Goal: Obtain resource: Obtain resource

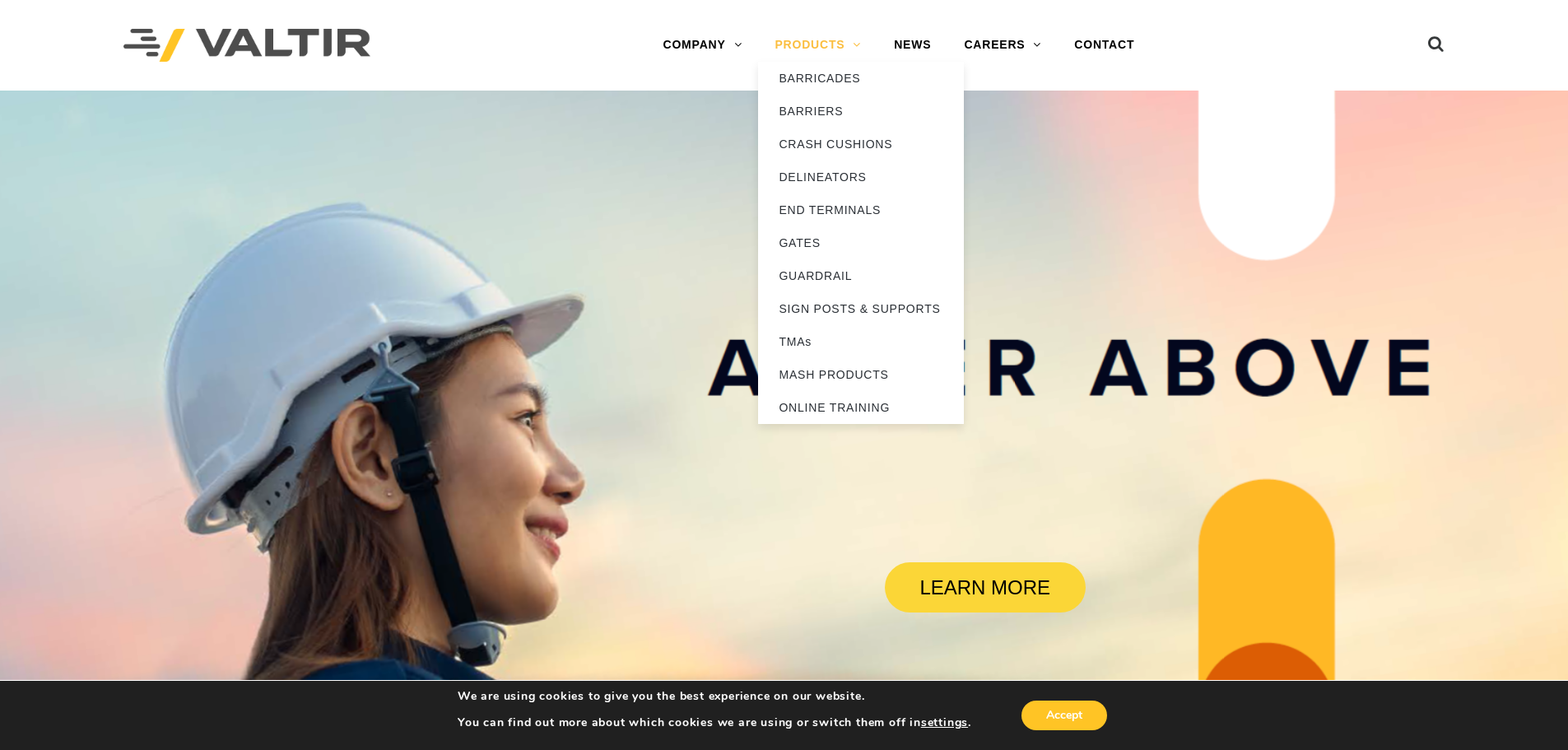
click at [798, 51] on link "PRODUCTS" at bounding box center [818, 45] width 119 height 33
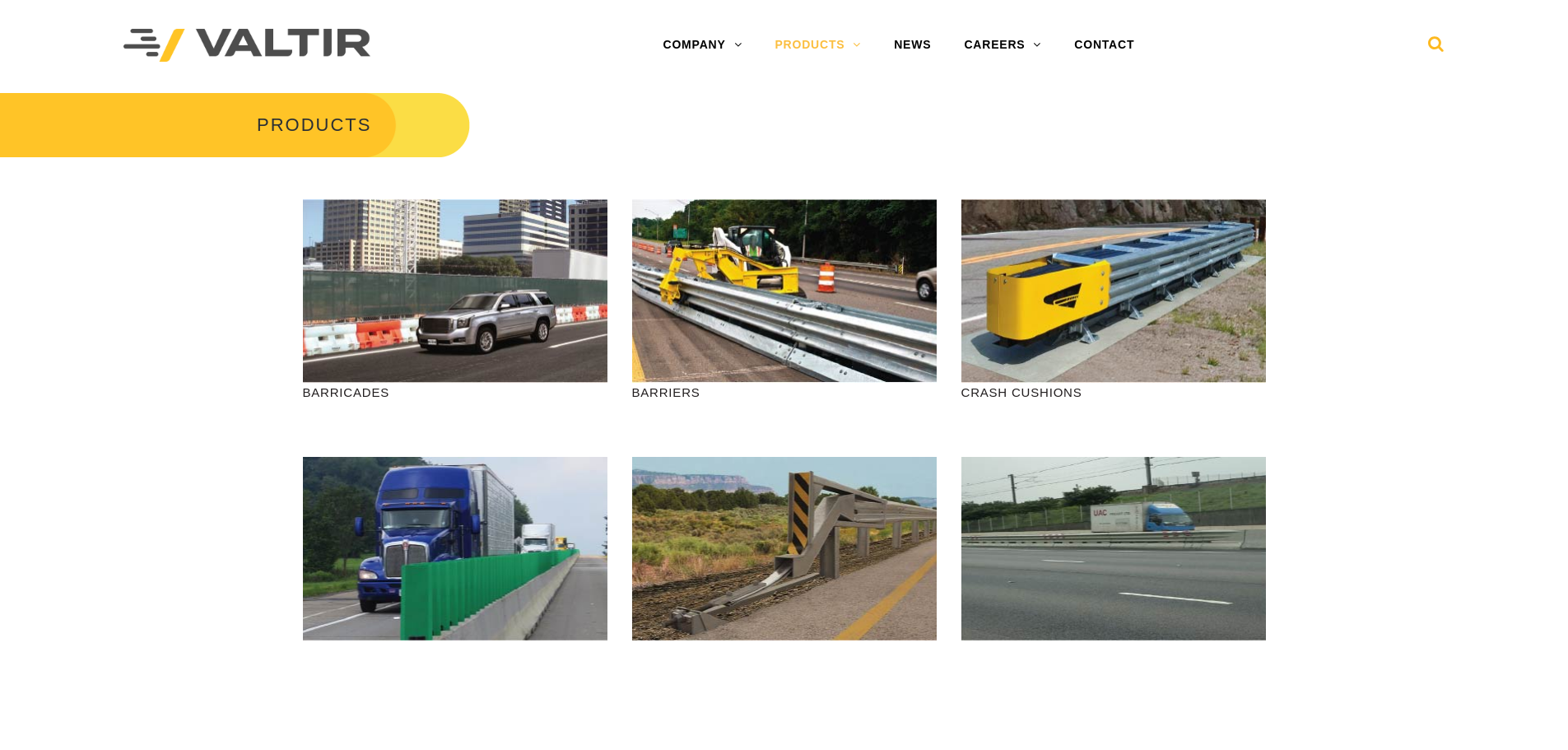
click at [1429, 39] on icon at bounding box center [1436, 47] width 17 height 24
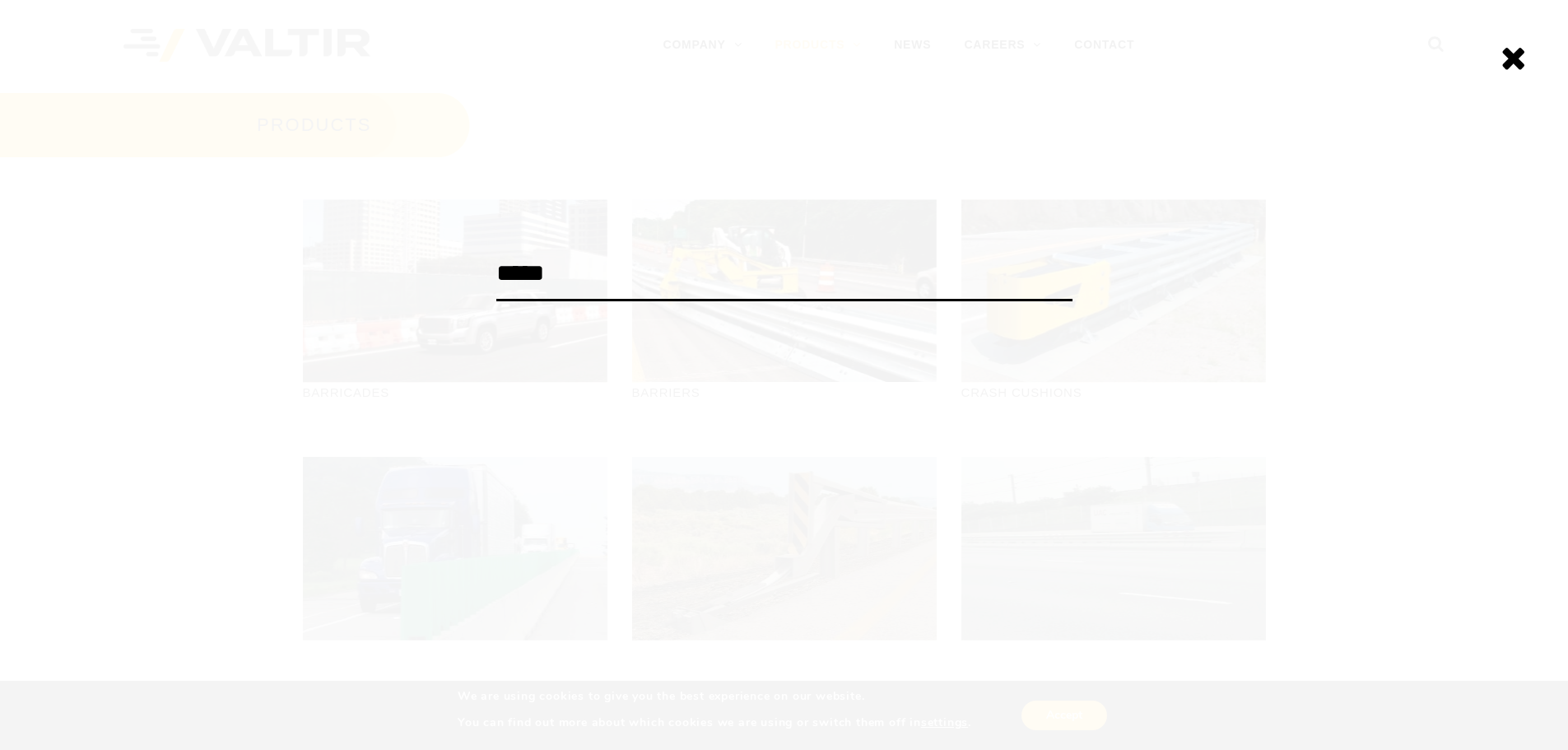
type input "*****"
click input "******" at bounding box center [0, 0] width 0 height 0
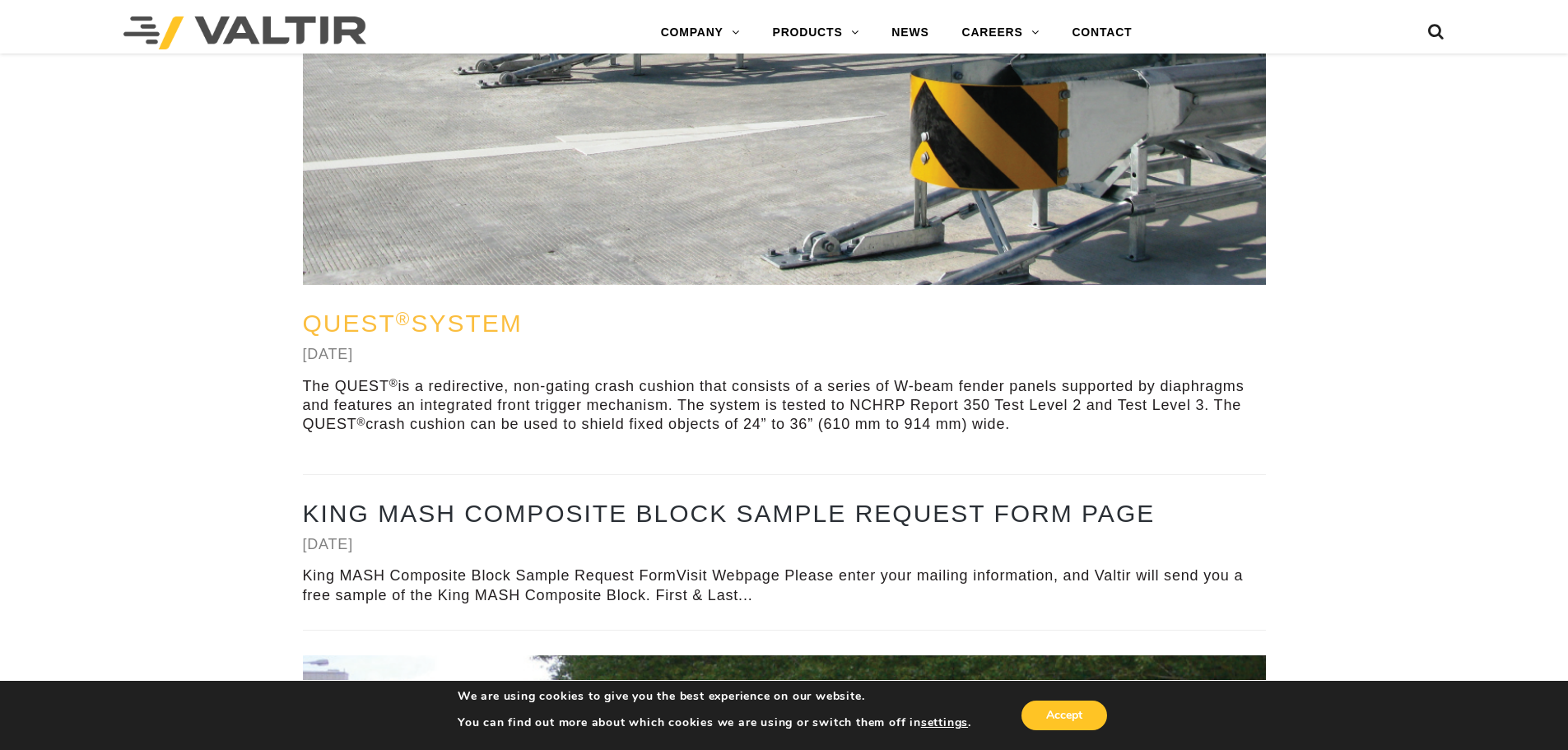
scroll to position [1311, 0]
click at [458, 320] on link "QUEST ® System" at bounding box center [413, 323] width 220 height 27
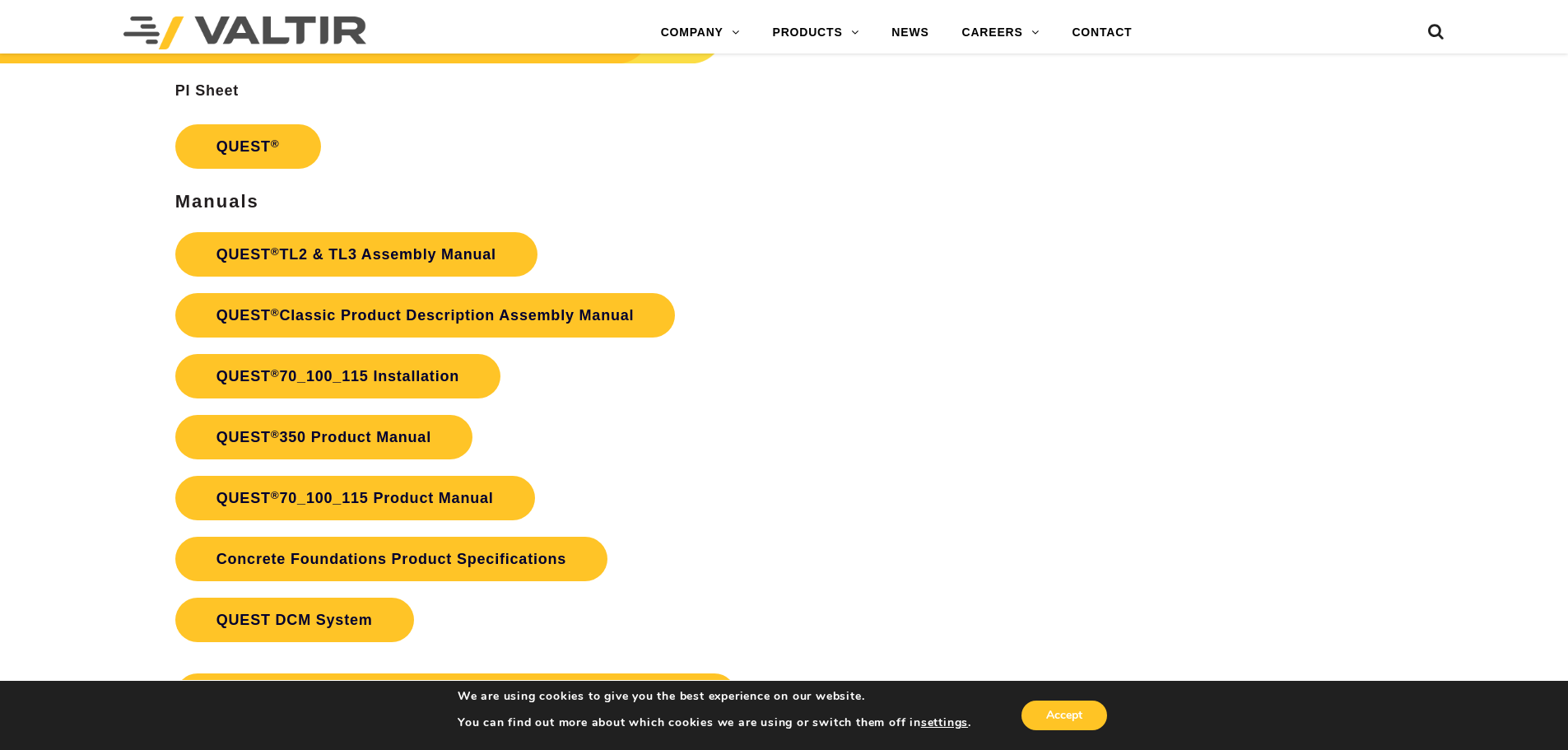
scroll to position [2715, 0]
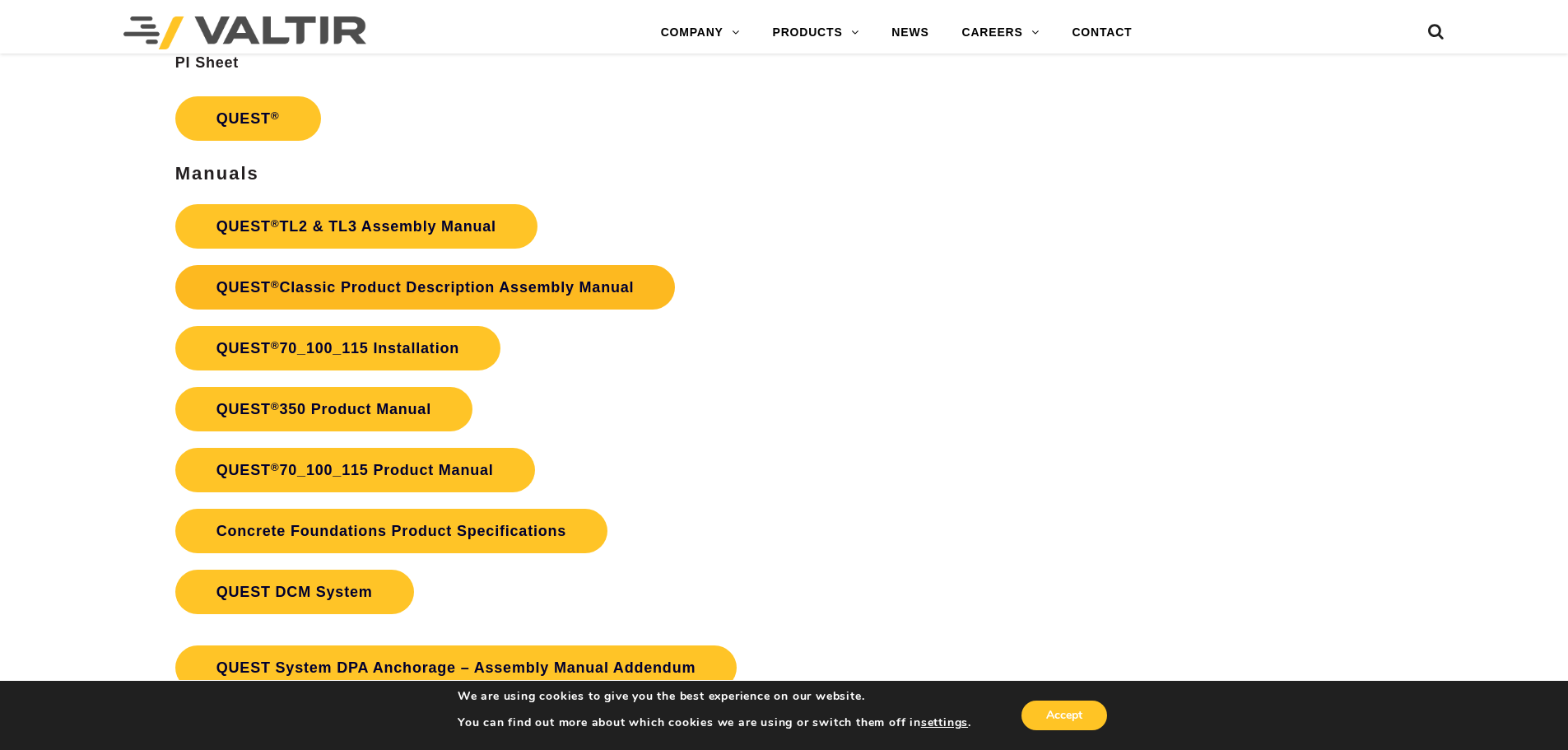
click at [457, 283] on link "QUEST ® Classic Product Description Assembly Manual" at bounding box center [426, 287] width 501 height 44
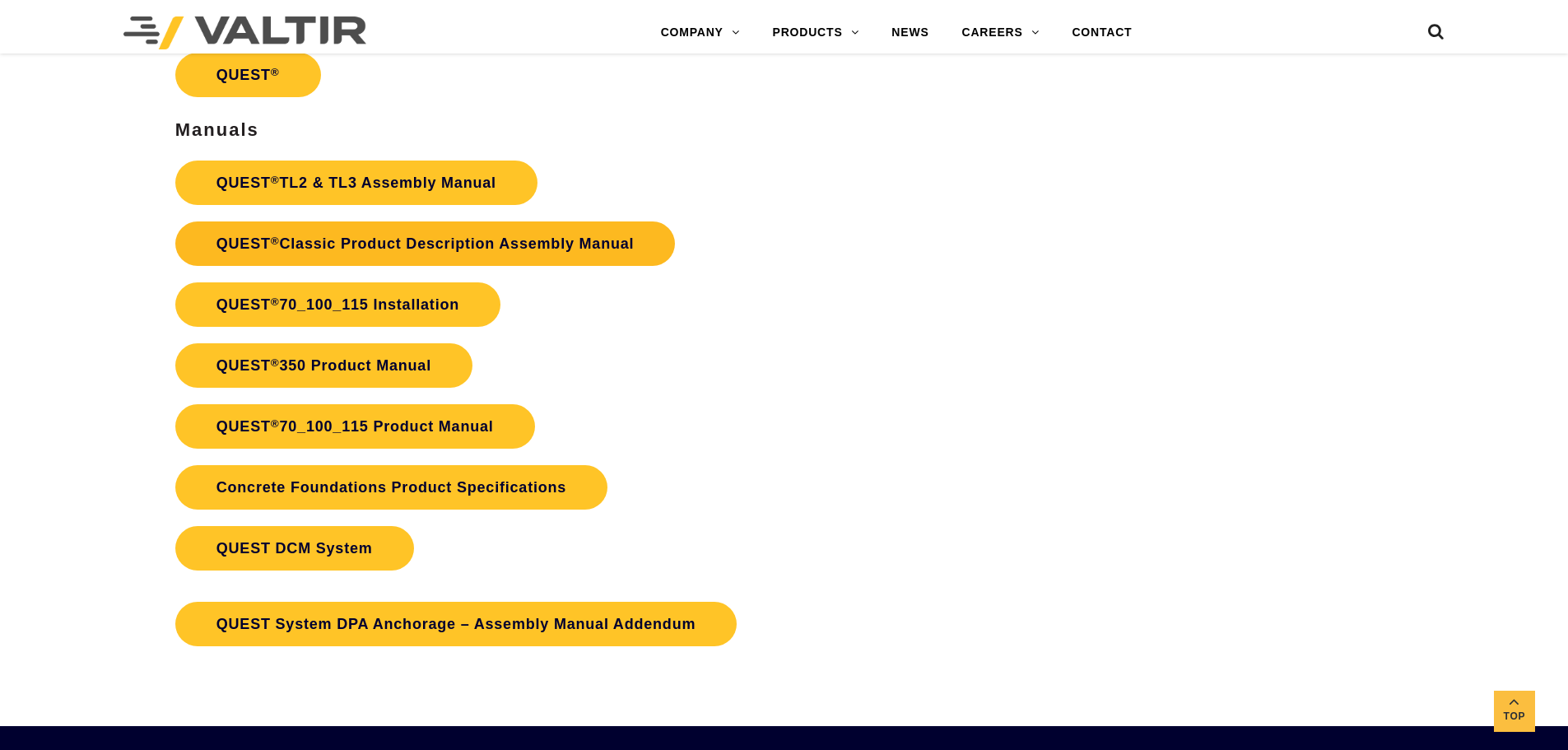
scroll to position [2788, 0]
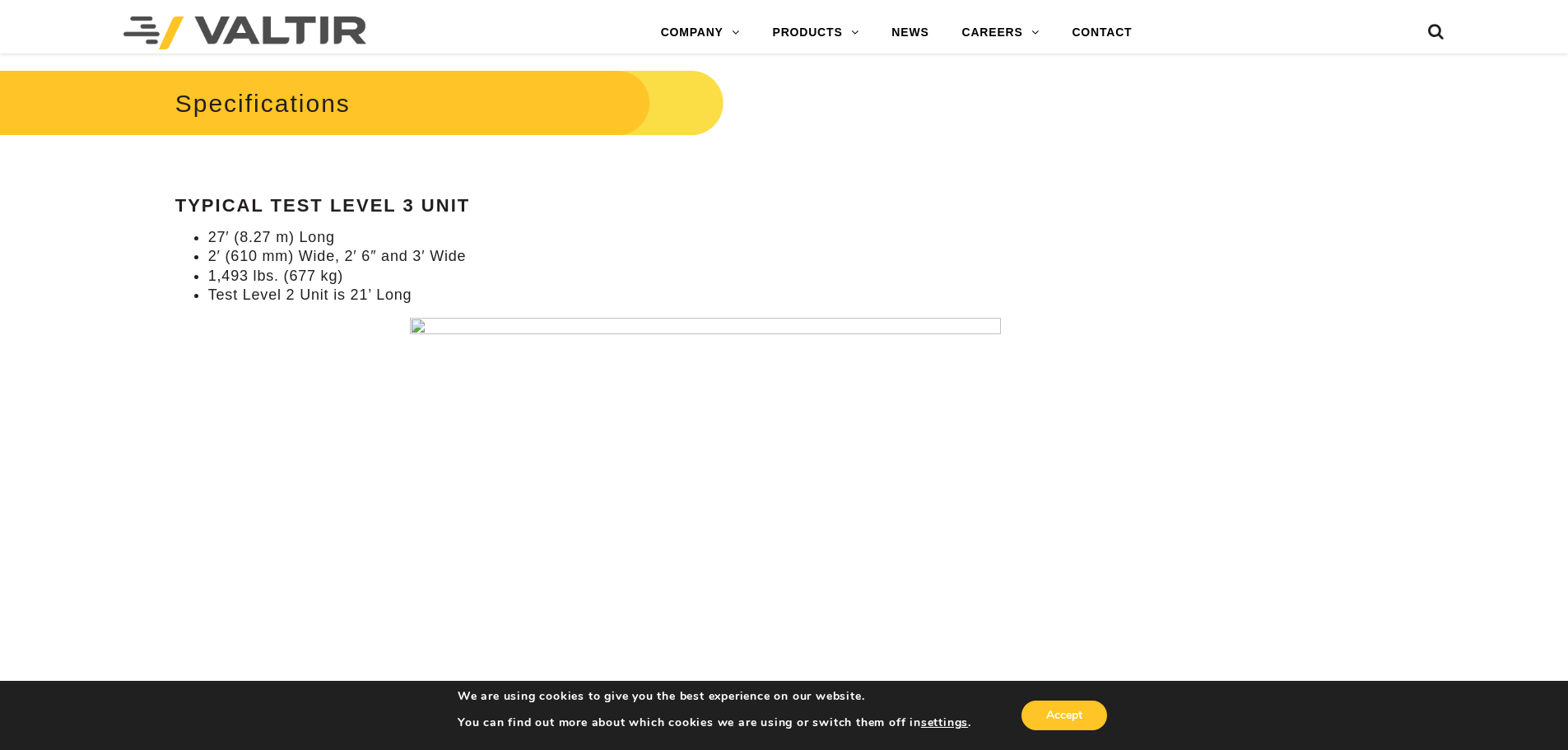
drag, startPoint x: 859, startPoint y: 367, endPoint x: 703, endPoint y: 221, distance: 213.7
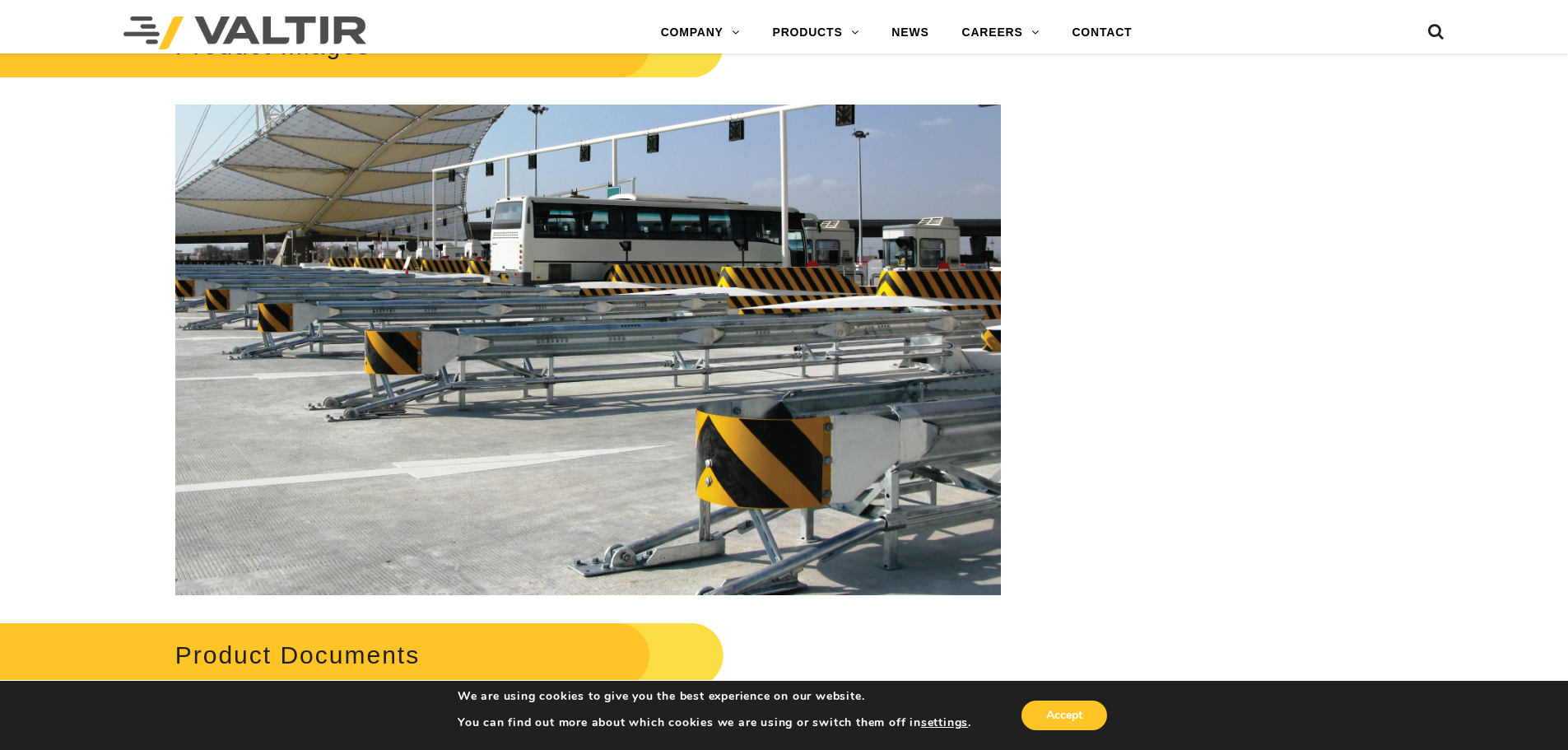
scroll to position [2107, 0]
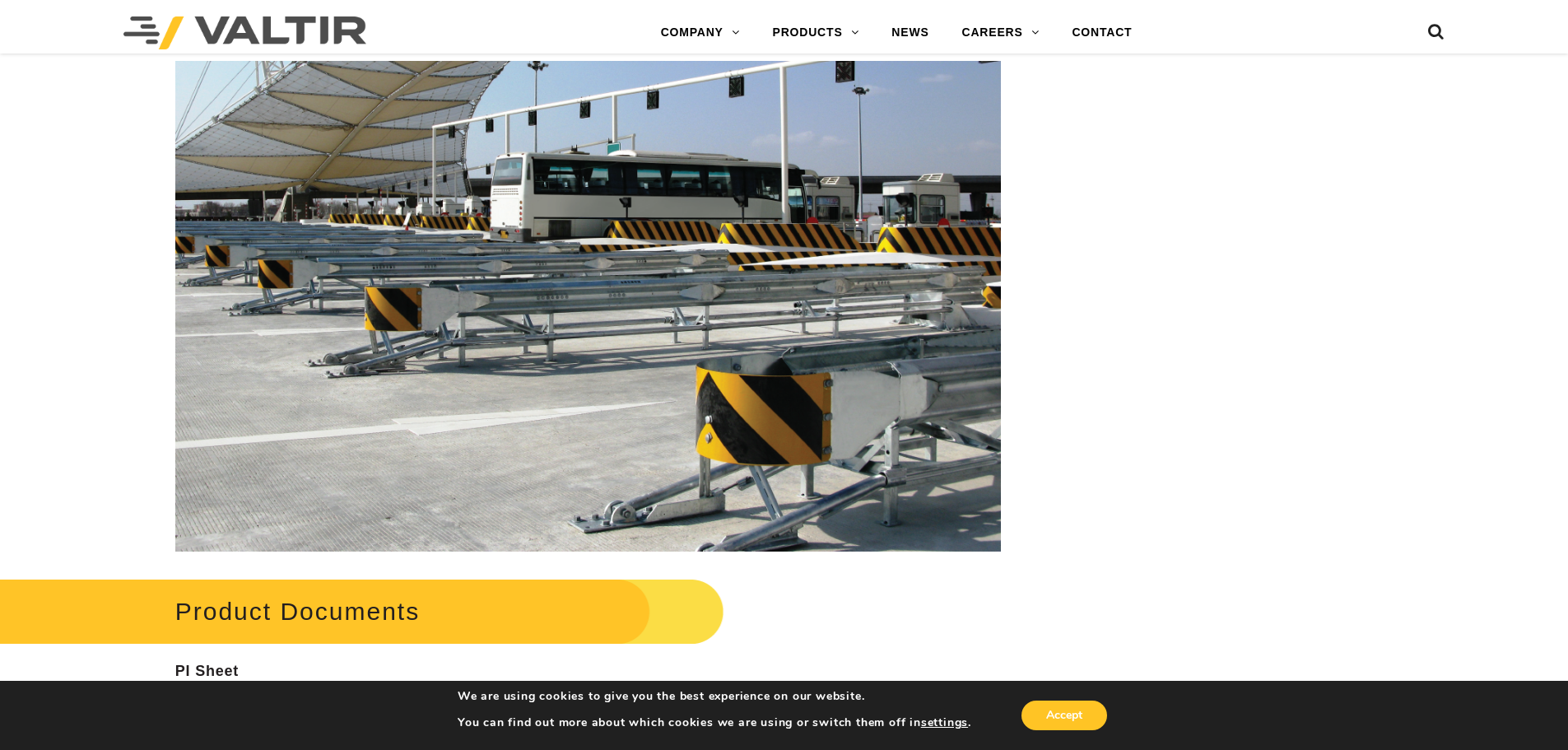
drag, startPoint x: 690, startPoint y: 349, endPoint x: 675, endPoint y: 431, distance: 83.4
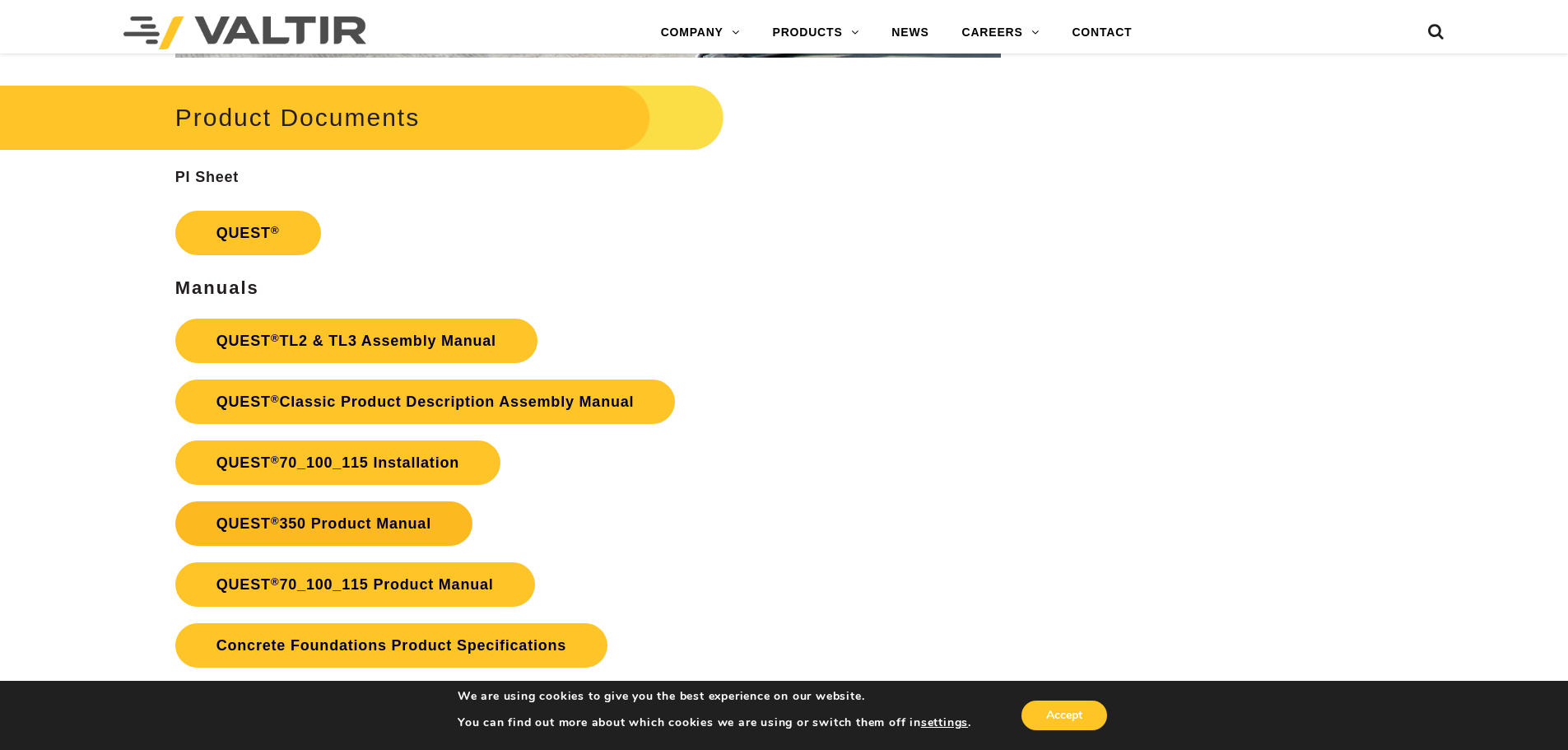
click at [362, 536] on link "QUEST ® 350 Product Manual" at bounding box center [324, 522] width 297 height 44
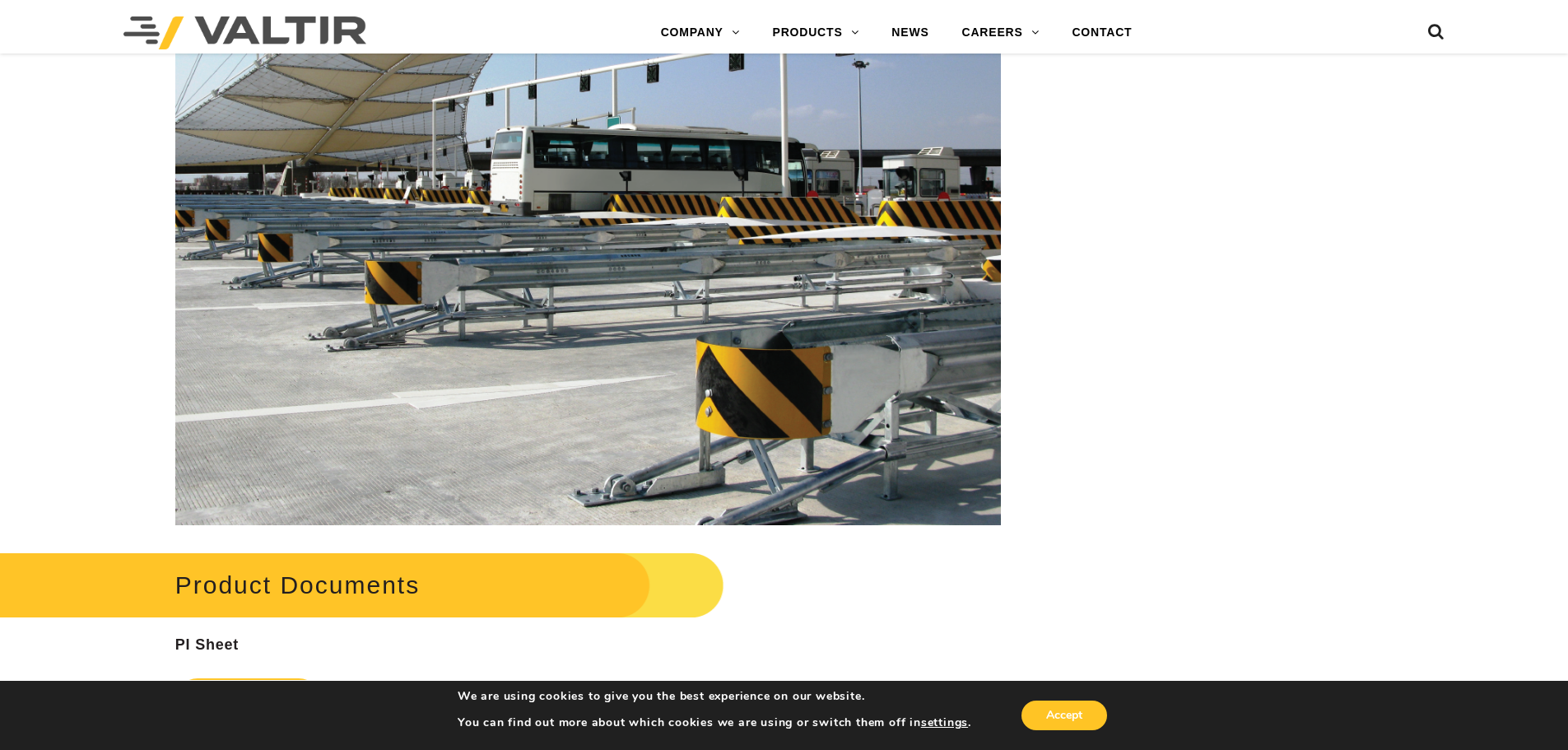
scroll to position [2241, 0]
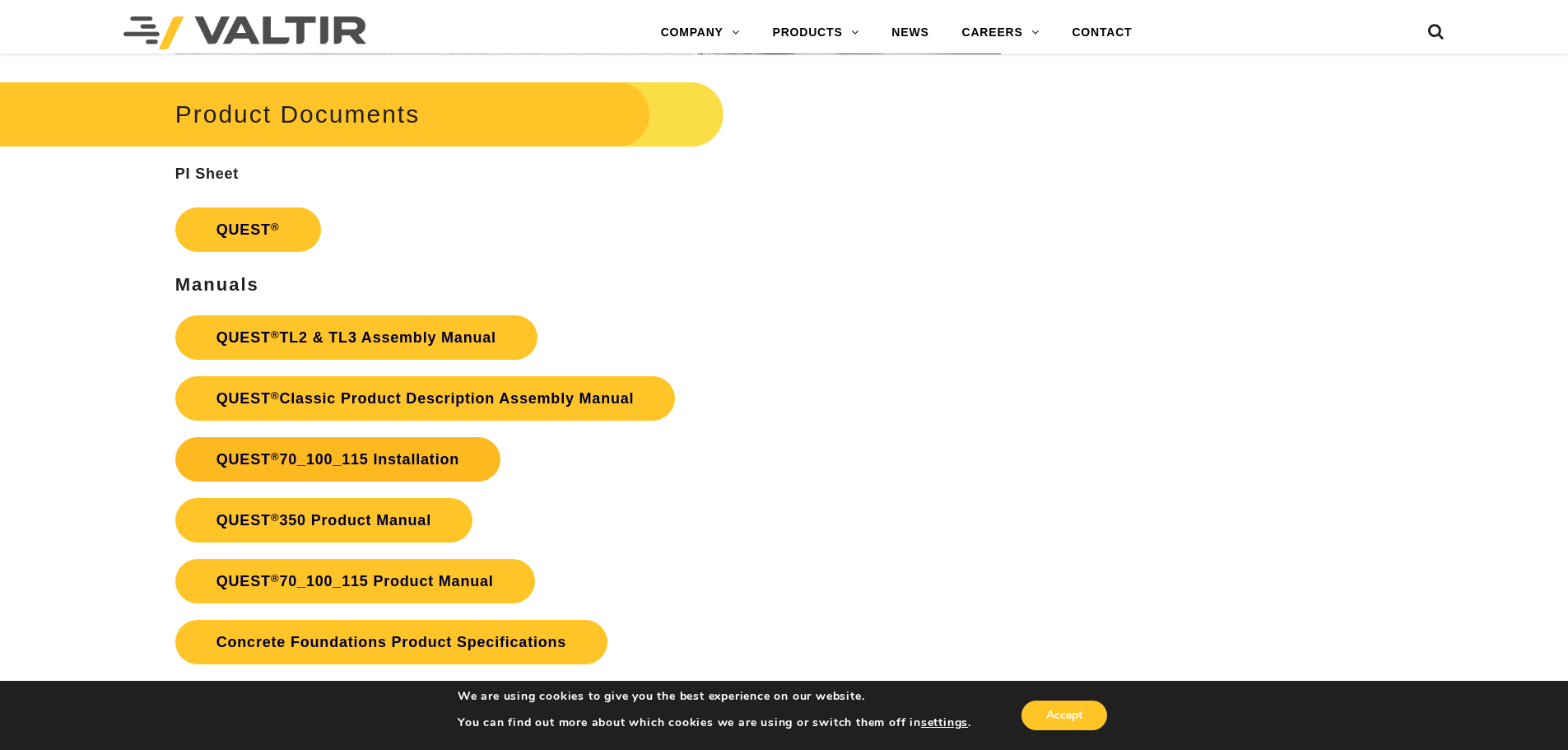
scroll to position [2633, 0]
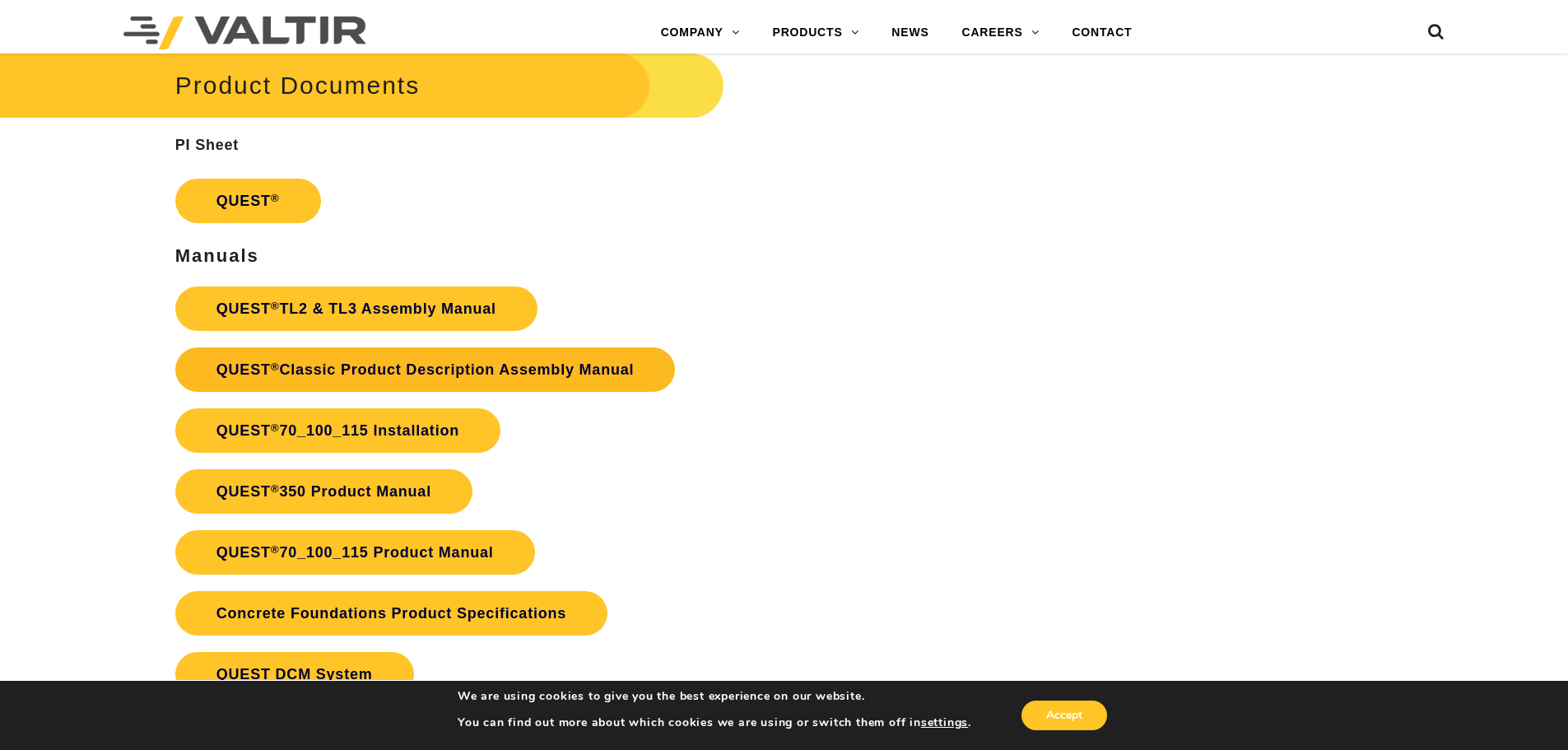
click at [366, 369] on link "QUEST ® Classic Product Description Assembly Manual" at bounding box center [426, 369] width 501 height 44
